Goal: Communication & Community: Ask a question

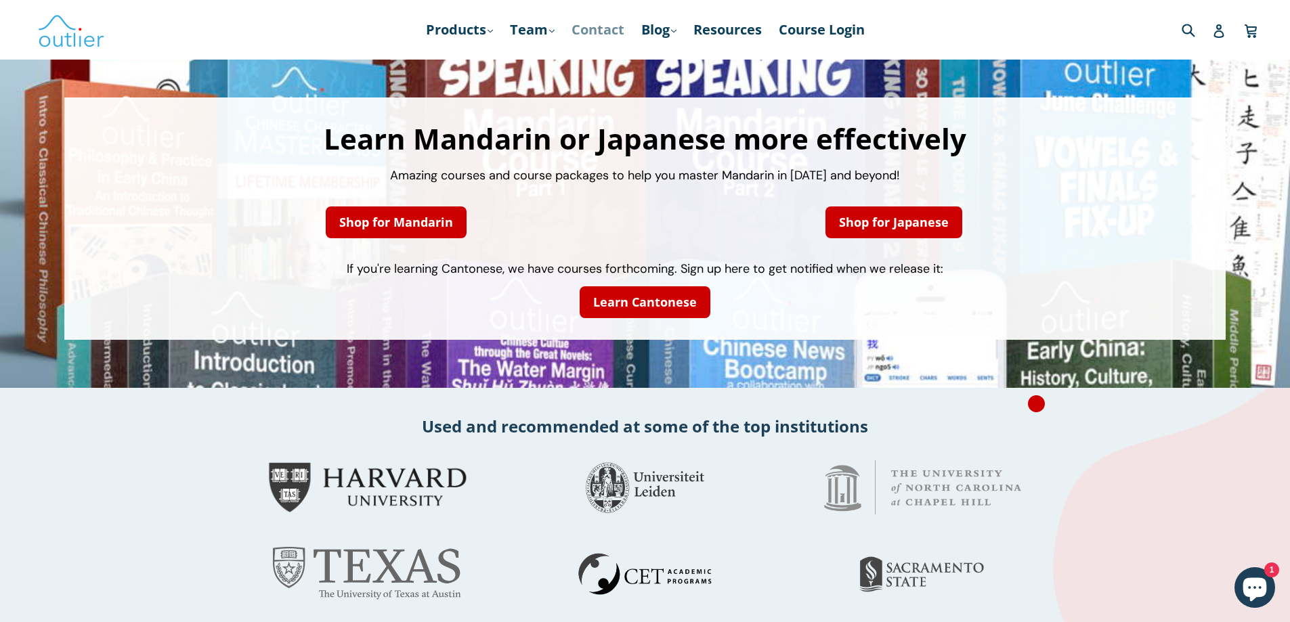
click at [612, 25] on link "Contact" at bounding box center [598, 30] width 66 height 24
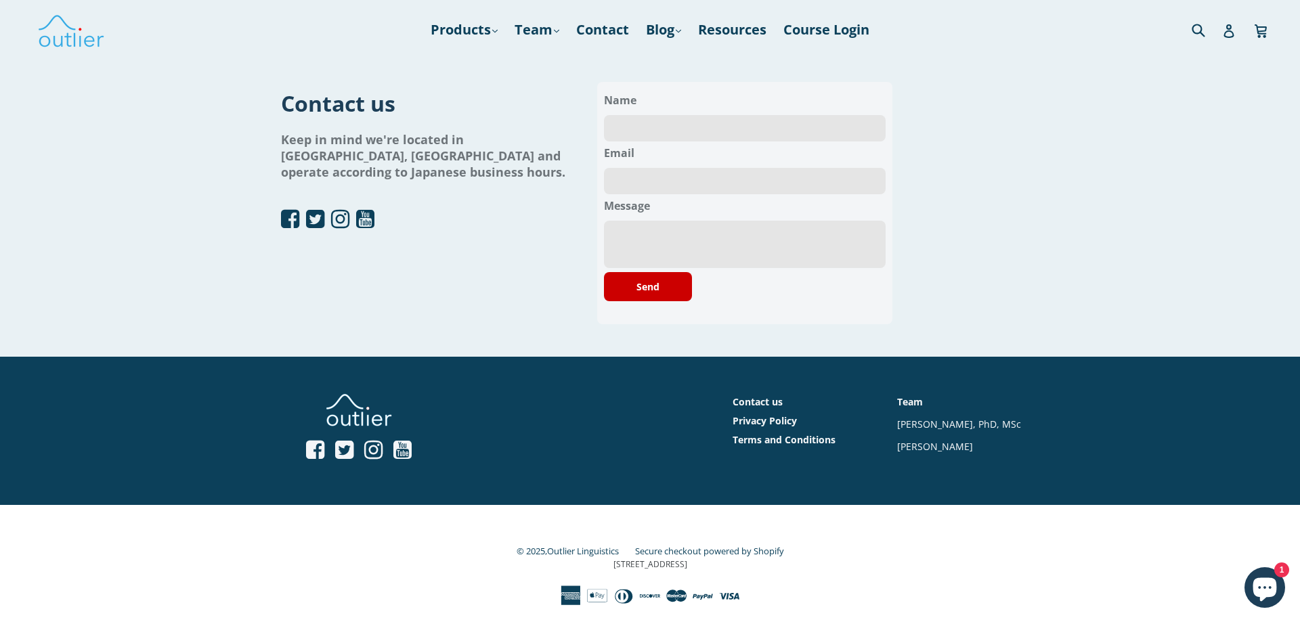
click at [630, 135] on input "text" at bounding box center [745, 128] width 282 height 26
click at [633, 132] on input "text" at bounding box center [745, 128] width 282 height 26
type input "[PERSON_NAME]"
click at [645, 167] on div "Email Value is required" at bounding box center [745, 168] width 282 height 53
click at [647, 186] on input "email" at bounding box center [745, 181] width 282 height 26
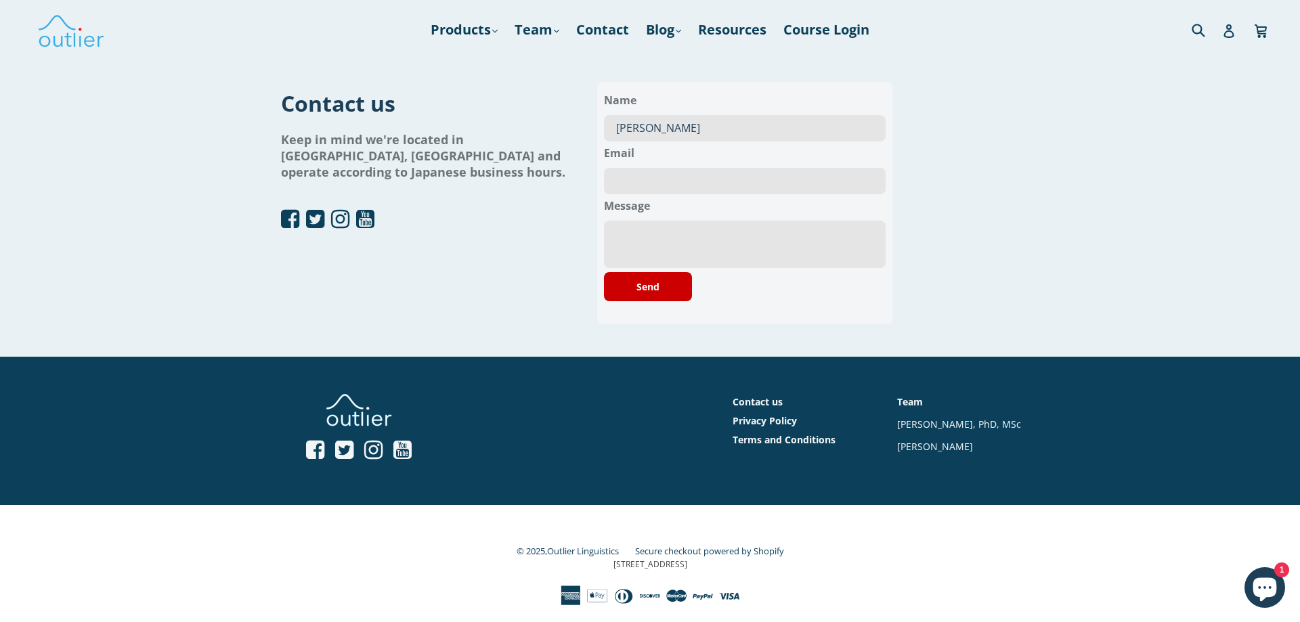
type input "[EMAIL_ADDRESS][DOMAIN_NAME]"
click at [663, 225] on textarea at bounding box center [745, 244] width 282 height 47
paste textarea "THE MANAGER Greetings from all of us at Outsourcing Global Solutions (OGS)! We …"
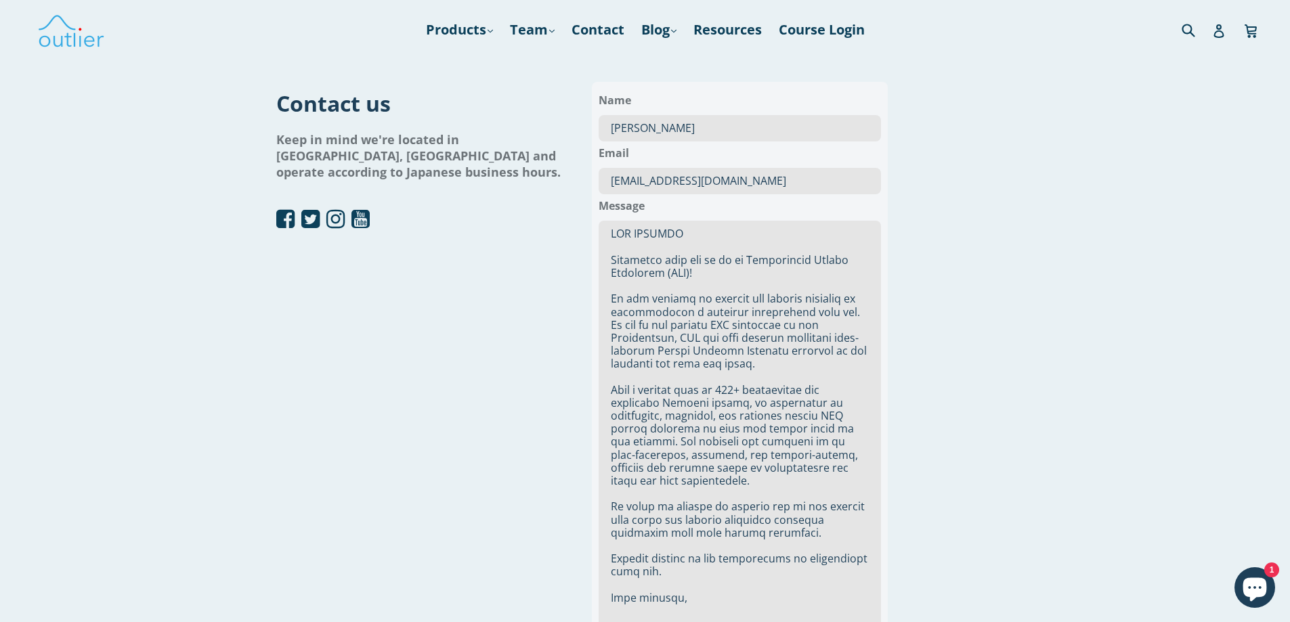
click at [630, 287] on textarea at bounding box center [740, 481] width 282 height 520
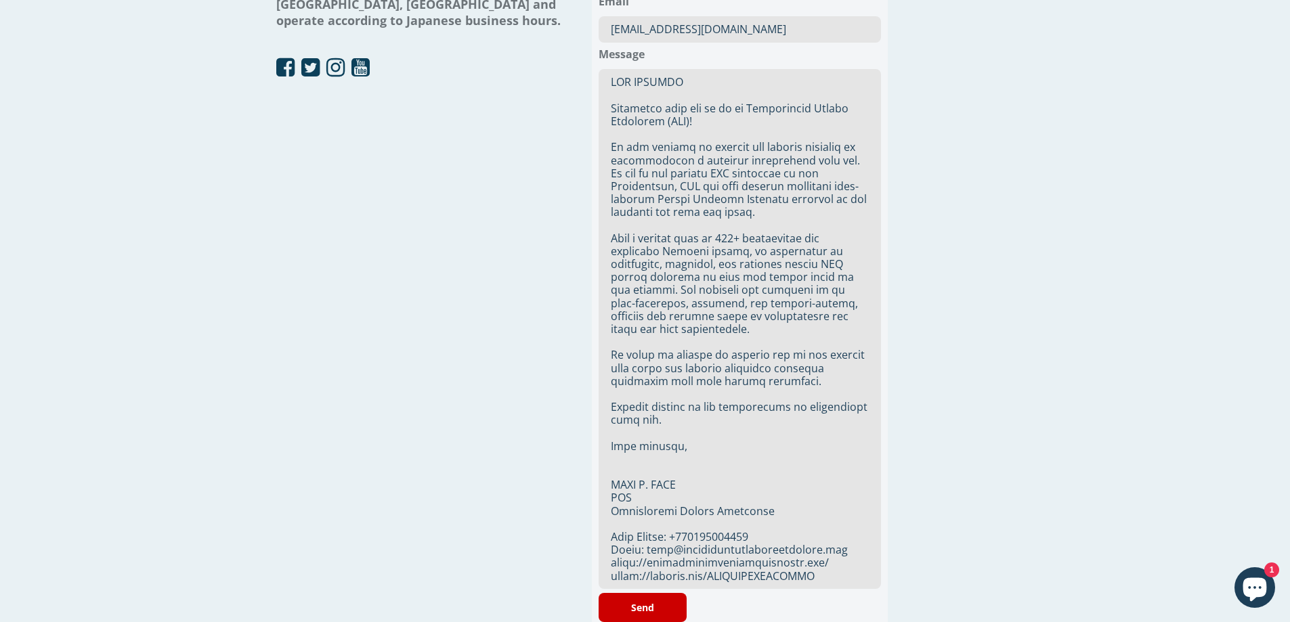
scroll to position [271, 0]
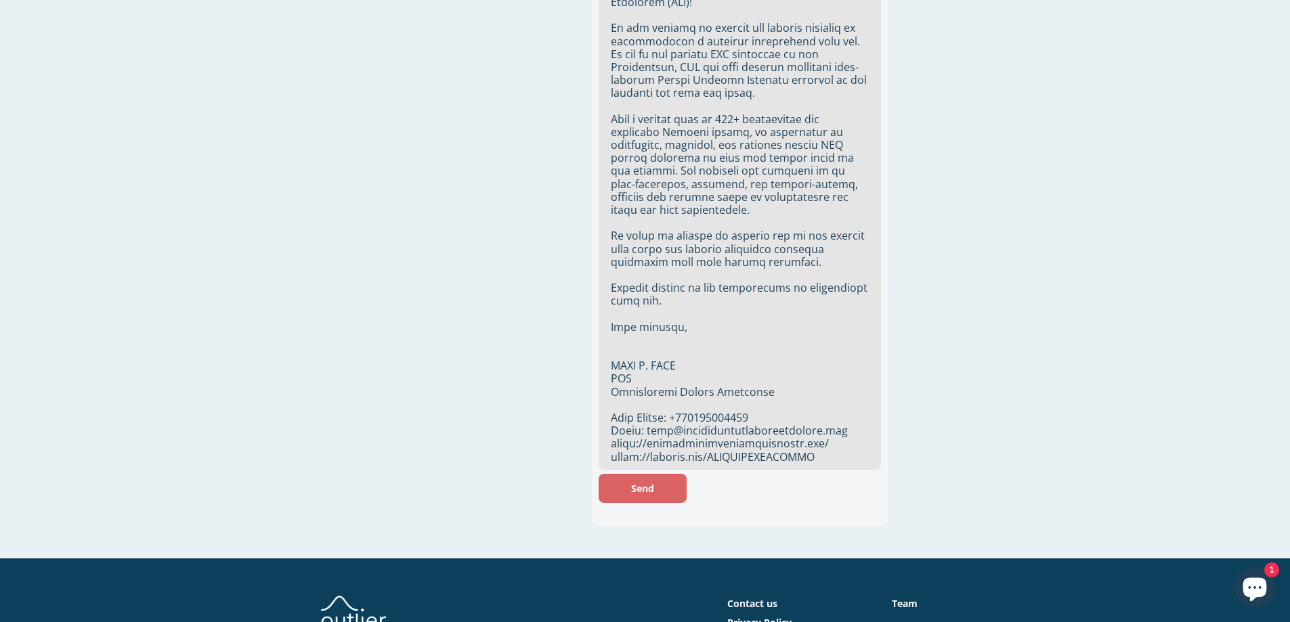
type textarea "THE MANAGER Greetings from all of us at Outsourcing Global Solutions (OGS)! We …"
click at [646, 489] on button "Send" at bounding box center [643, 488] width 88 height 29
